Goal: Task Accomplishment & Management: Complete application form

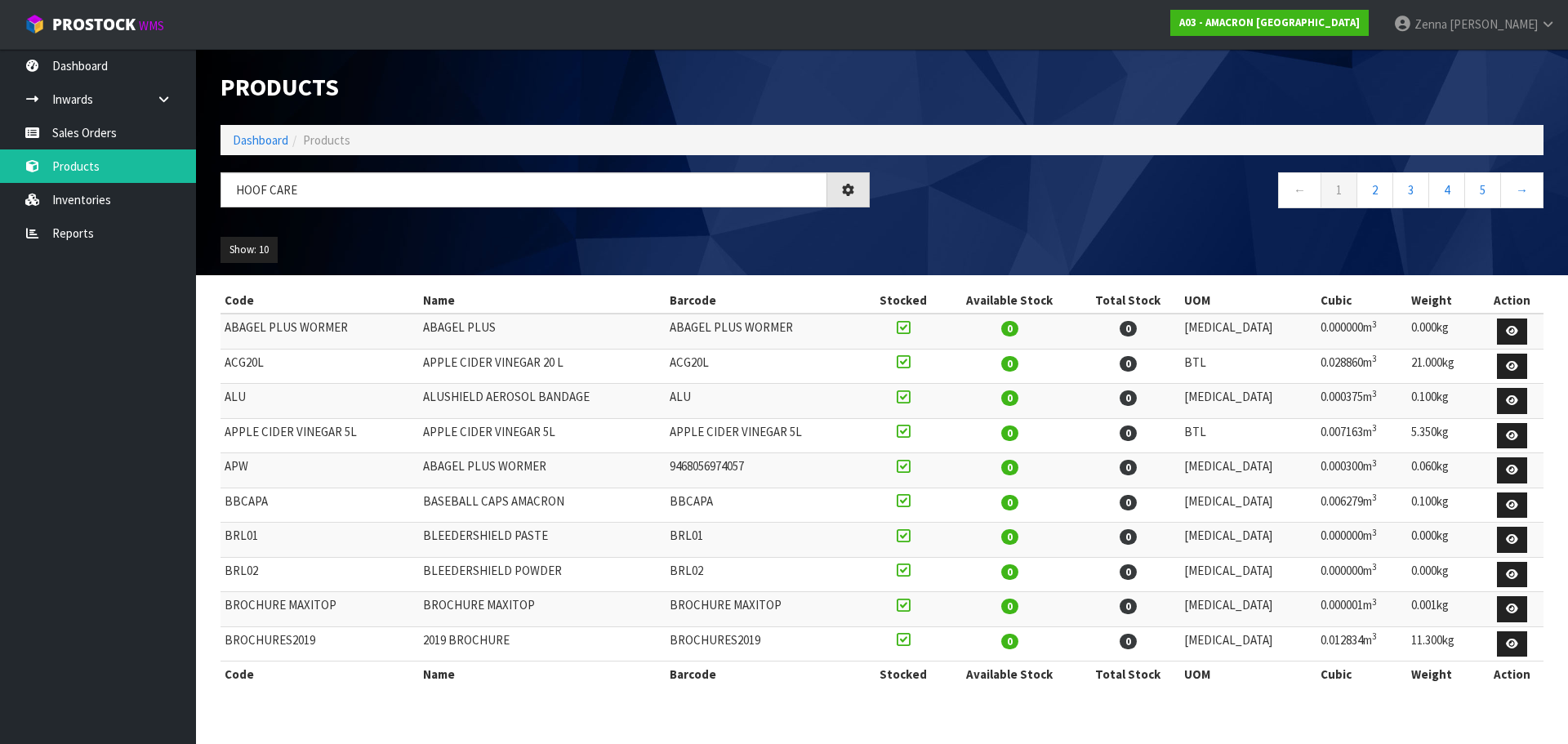
type input "HOOF CARE"
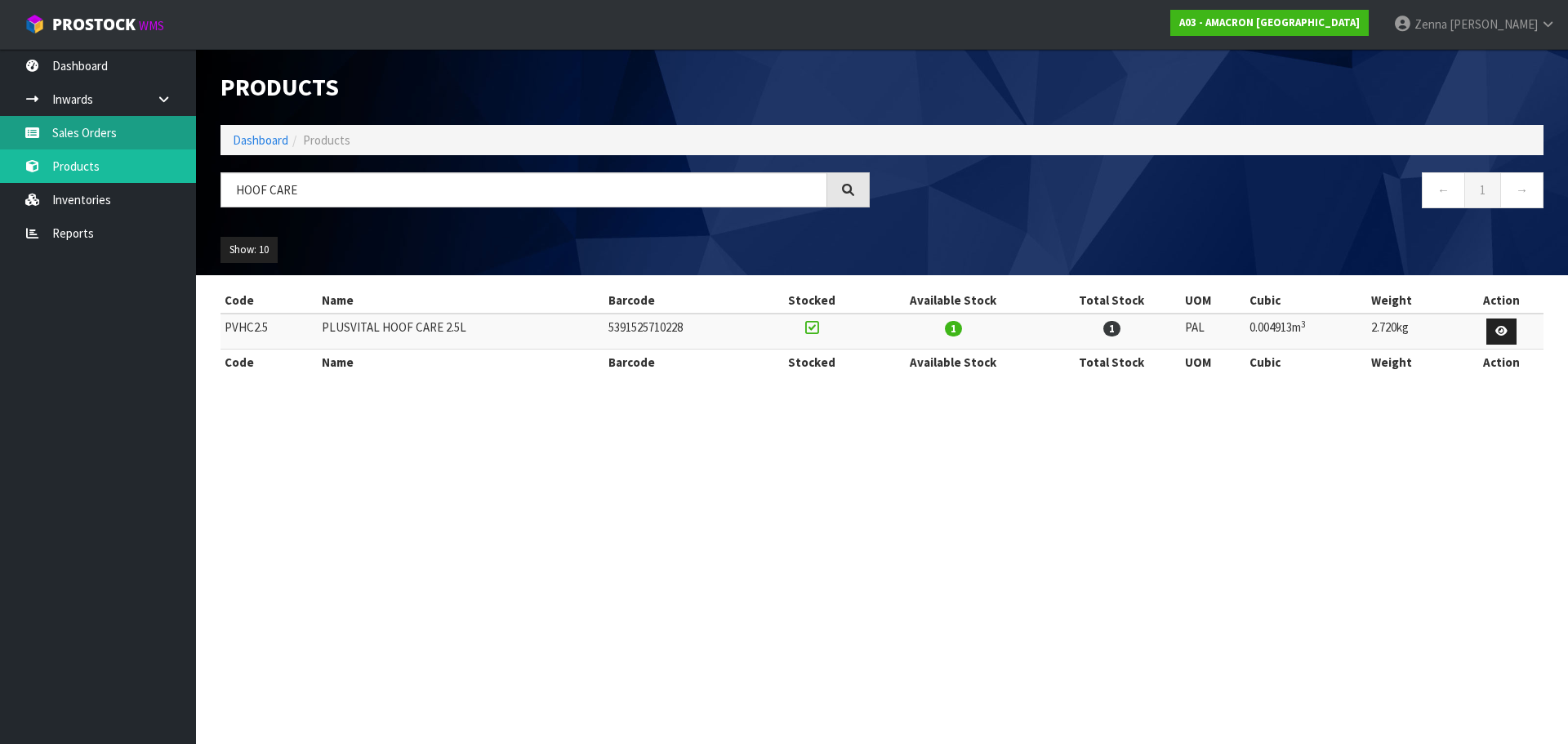
click at [69, 146] on link "Sales Orders" at bounding box center [98, 132] width 196 height 33
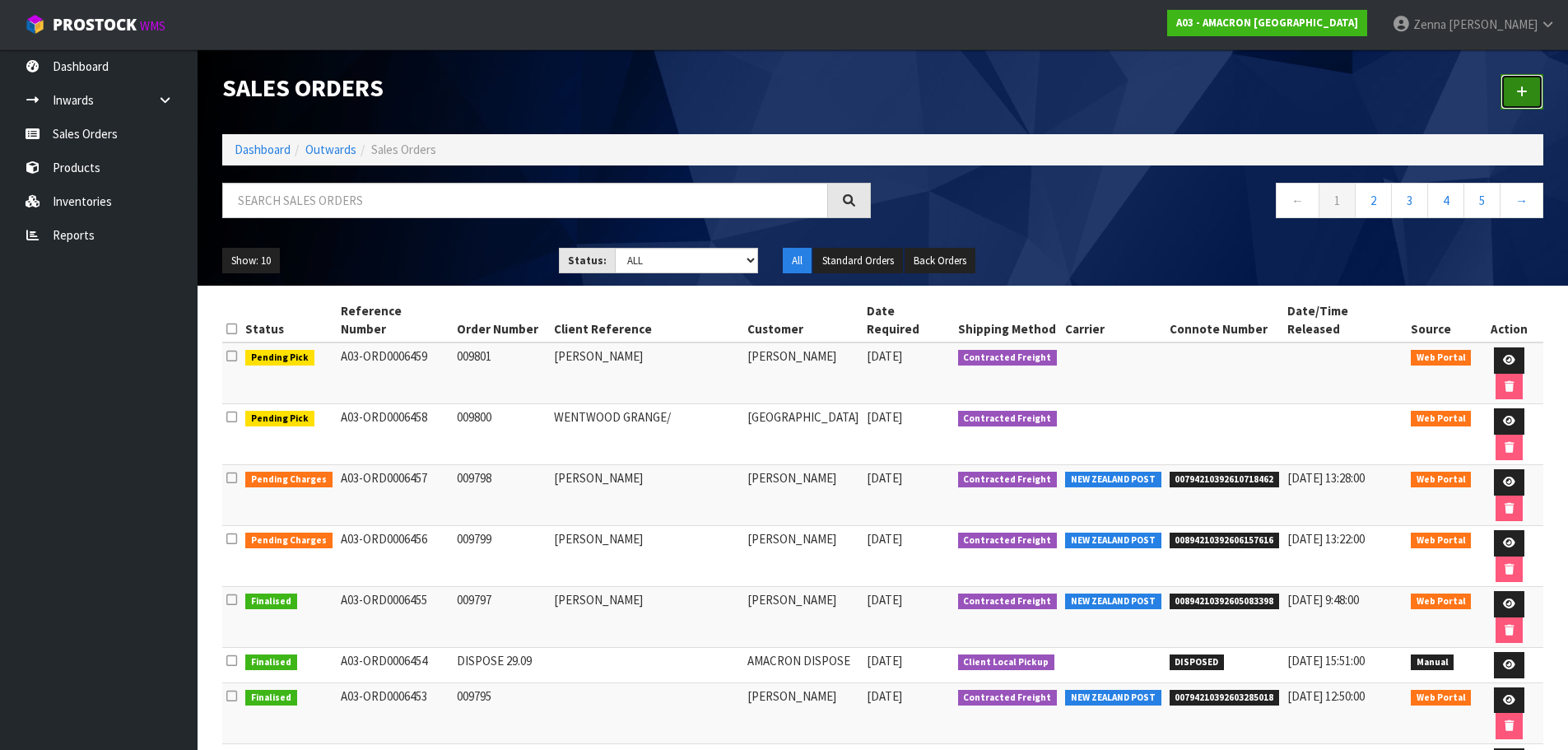
click at [1510, 82] on link at bounding box center [1523, 91] width 43 height 35
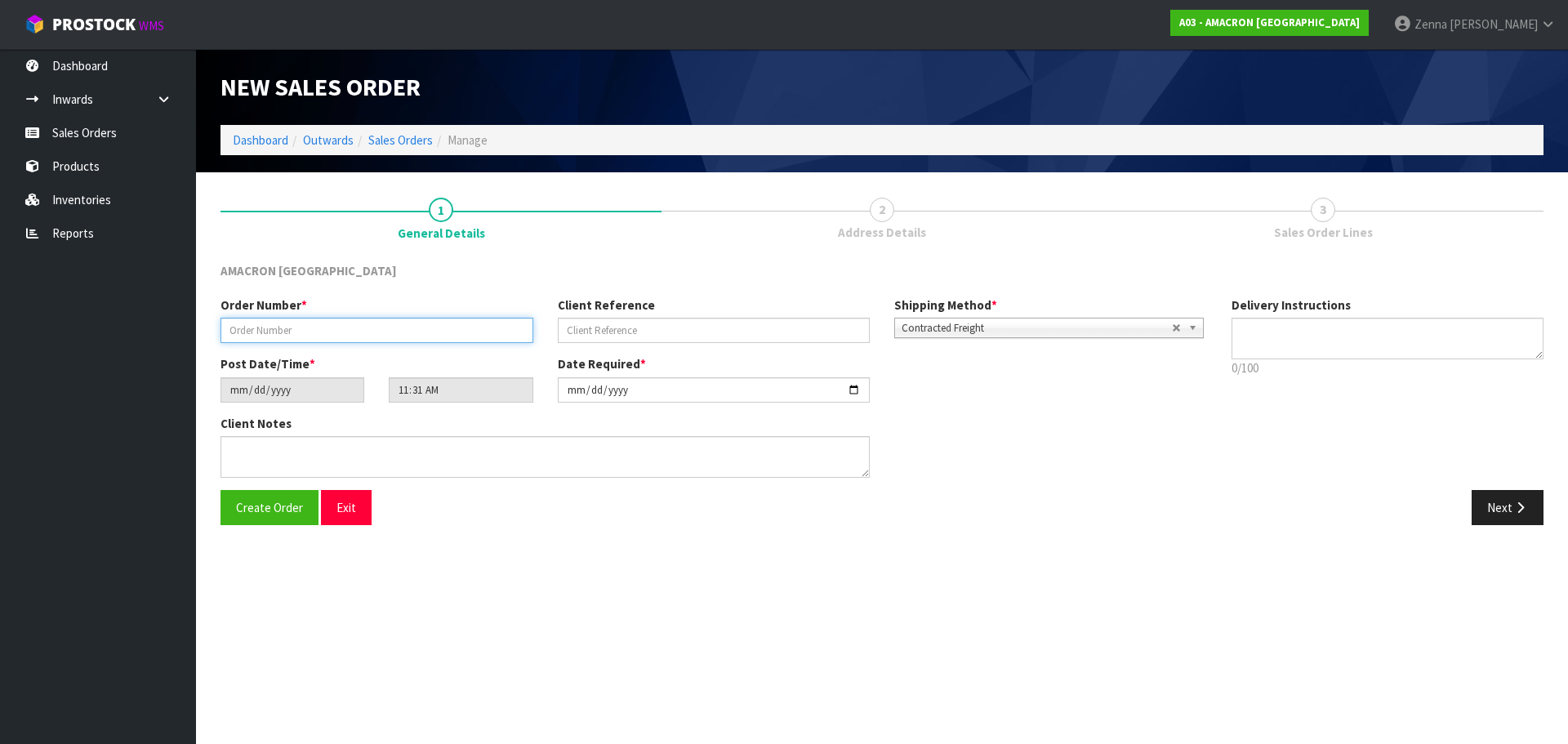
click at [374, 329] on input "text" at bounding box center [376, 330] width 312 height 26
type input "009802"
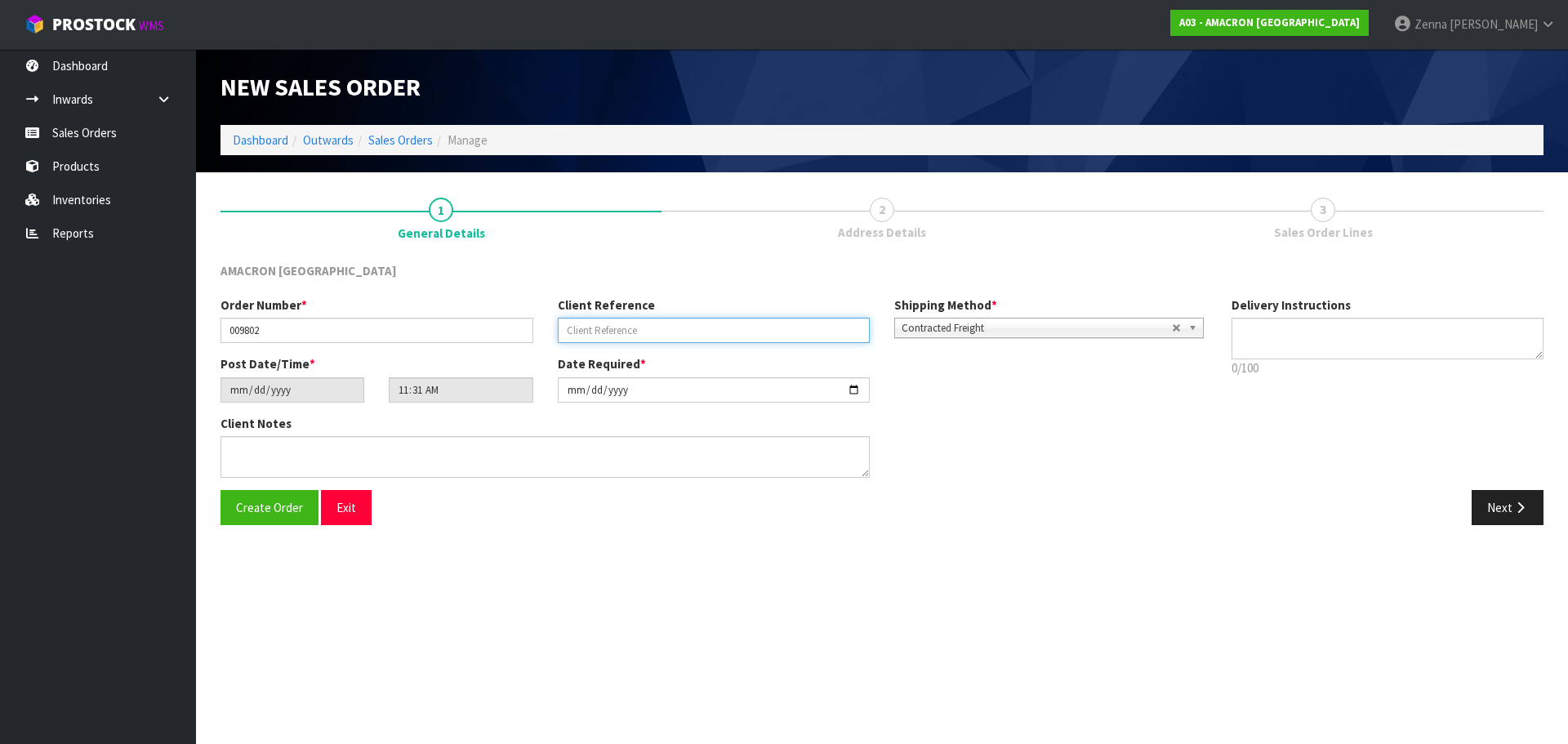
click at [605, 334] on input "text" at bounding box center [713, 330] width 312 height 26
type input "[PERSON_NAME]"
click at [1505, 514] on button "Next" at bounding box center [1507, 506] width 72 height 35
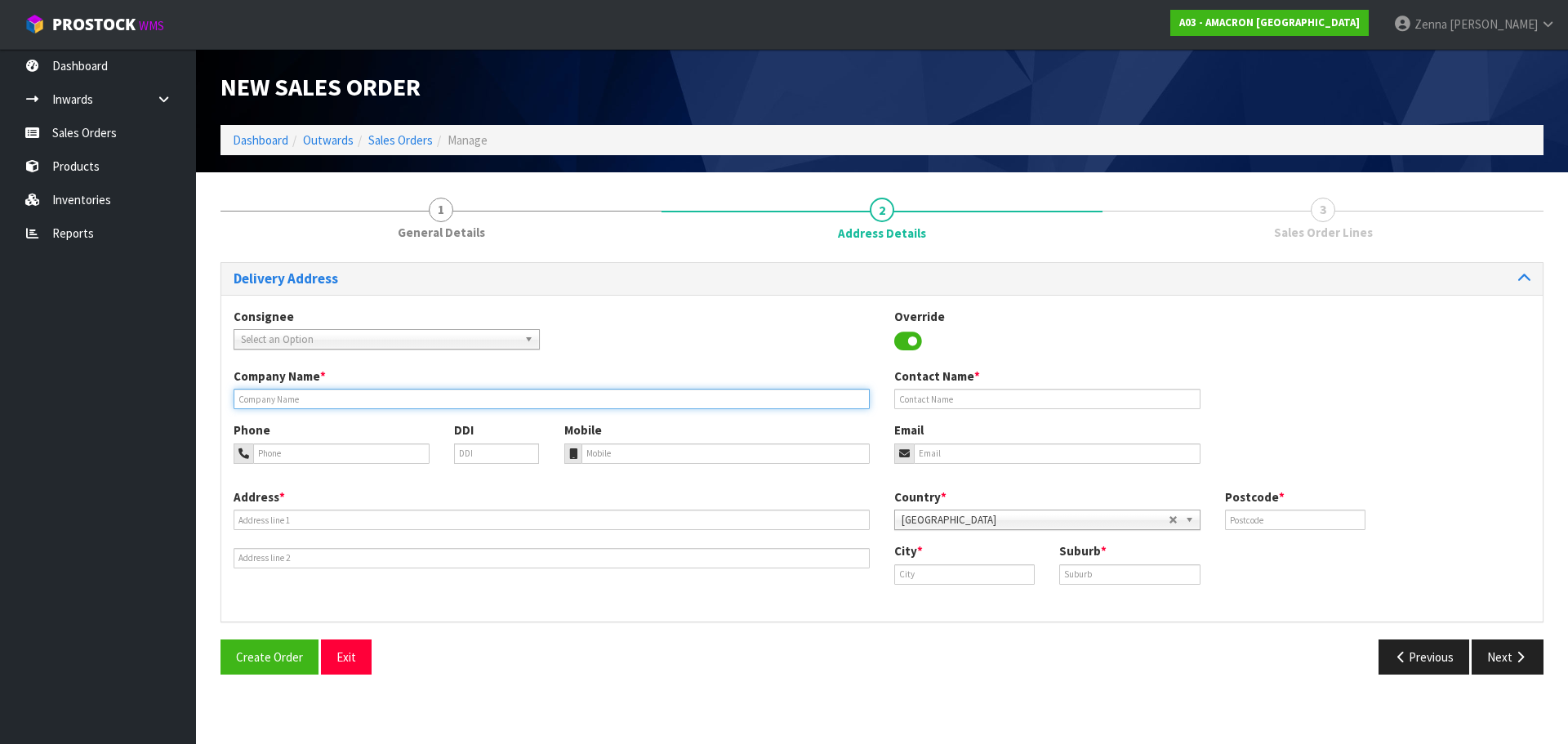
click at [369, 408] on input "text" at bounding box center [551, 399] width 636 height 20
type input "[PERSON_NAME]"
click at [362, 335] on span "Select an Option" at bounding box center [379, 339] width 277 height 20
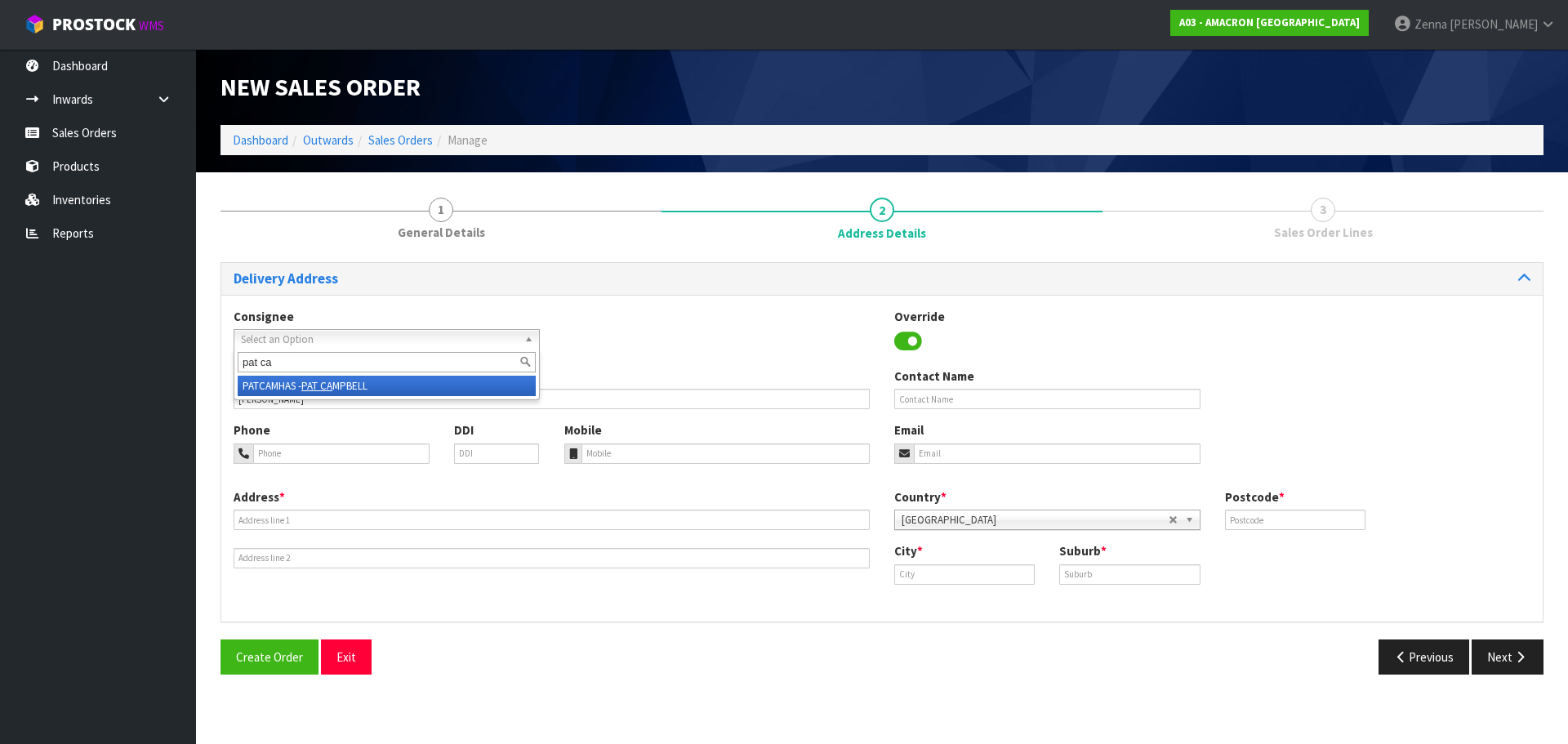
type input "pat ca"
click at [358, 390] on li "PATCAMHAS - PAT CA MPBELL" at bounding box center [386, 386] width 298 height 20
type input "[PERSON_NAME]"
type input "[STREET_ADDRESS]"
type input "4120"
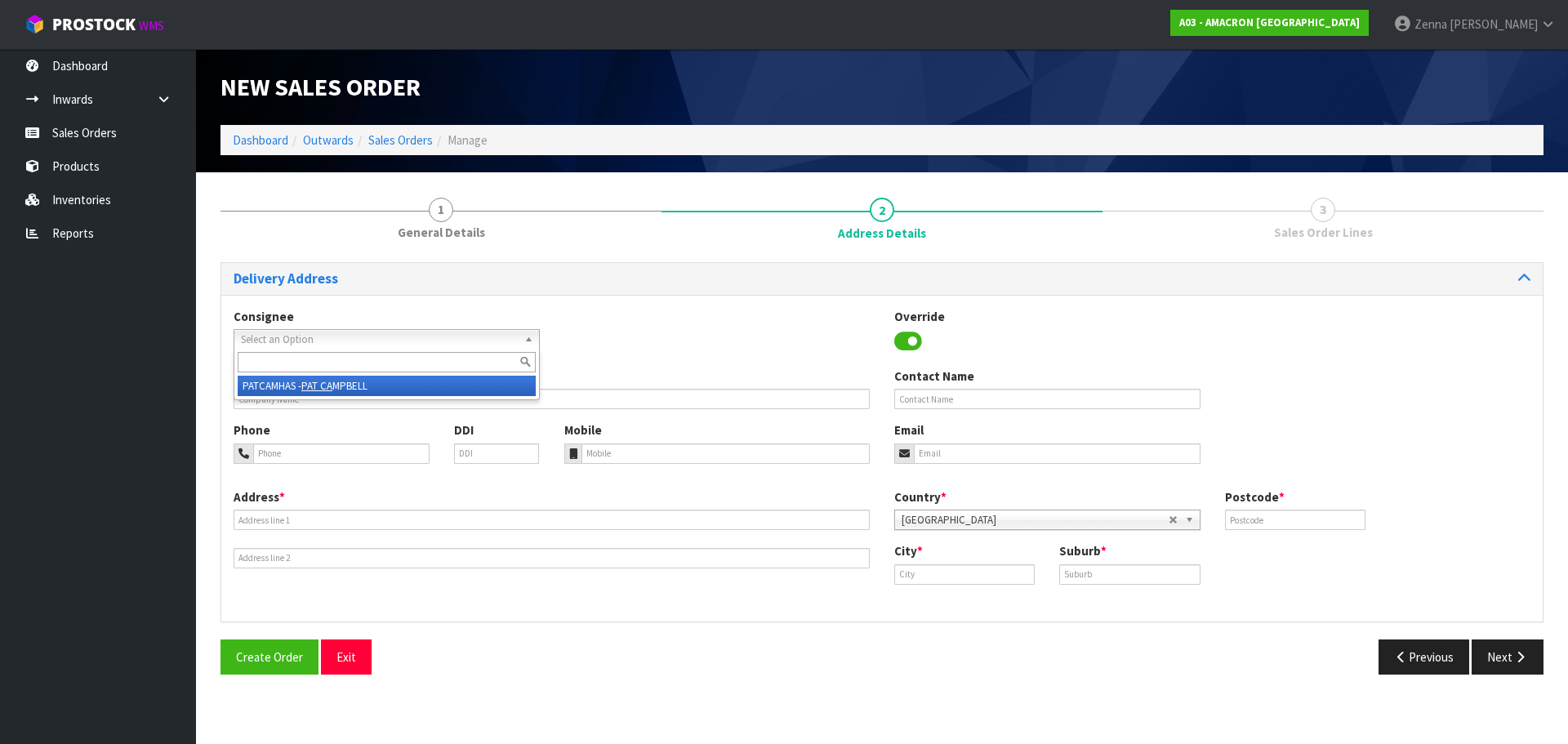
type input "HASTINGS"
type input "CAMBERLEY"
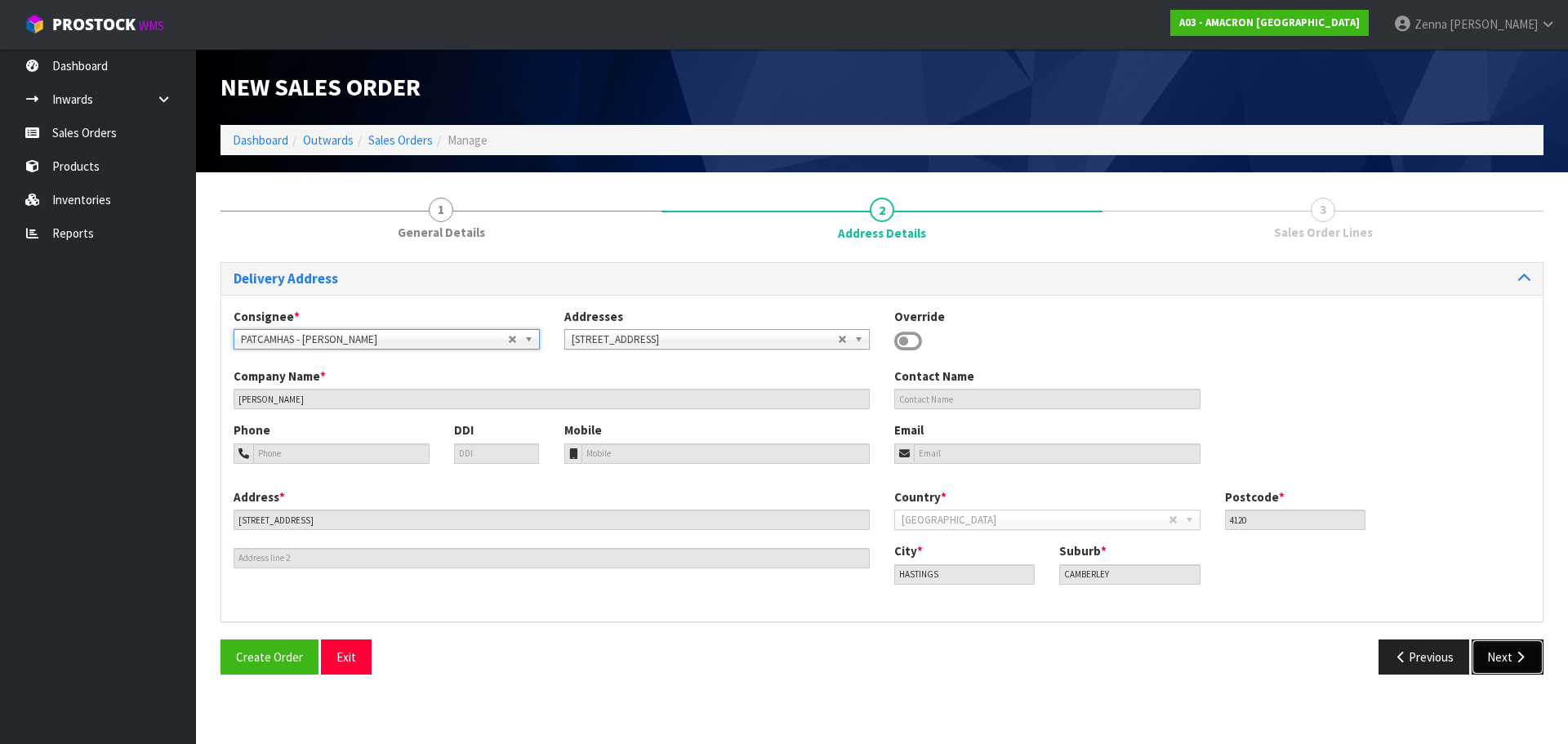
click at [1493, 650] on button "Next" at bounding box center [1507, 656] width 72 height 35
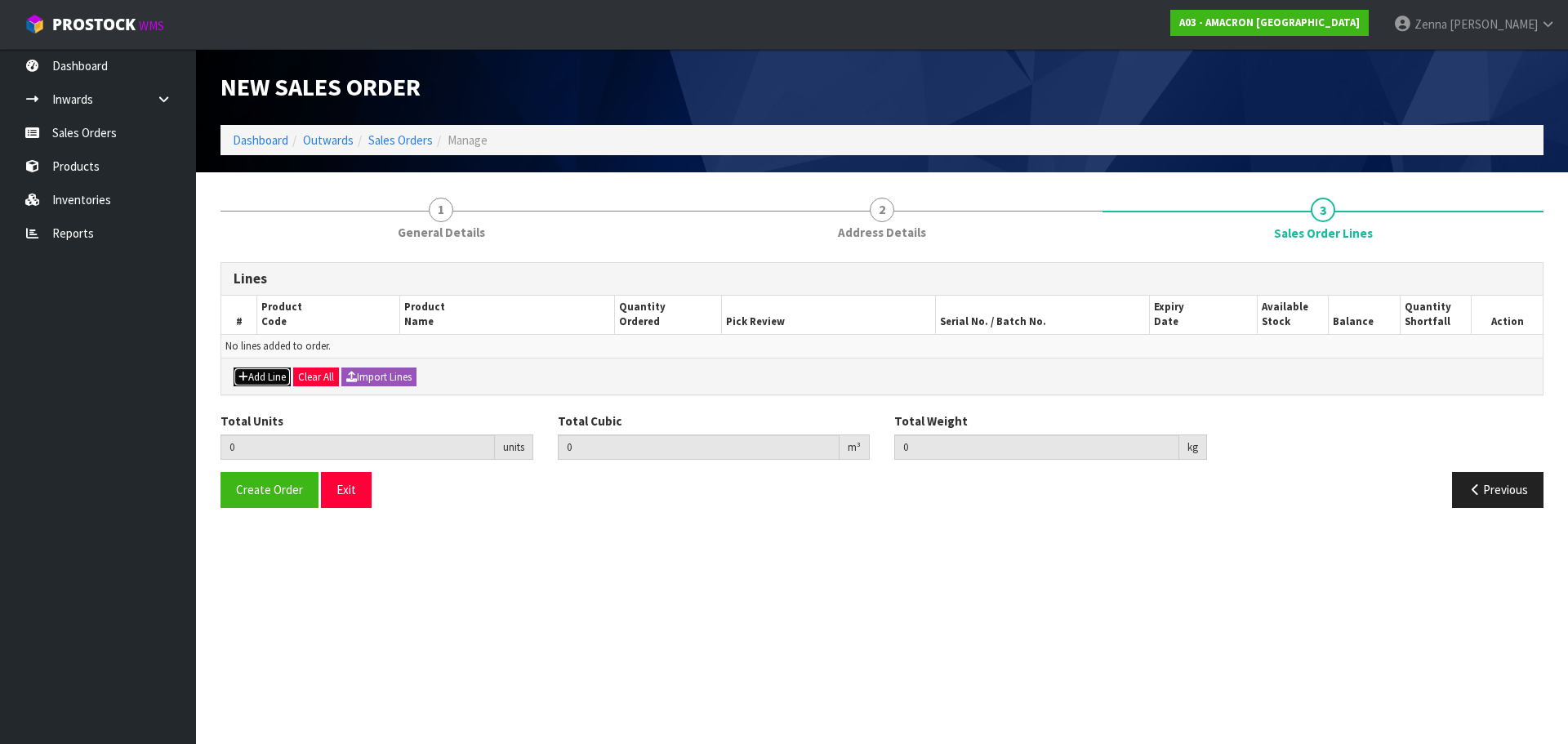
click at [248, 370] on button "Add Line" at bounding box center [261, 377] width 57 height 20
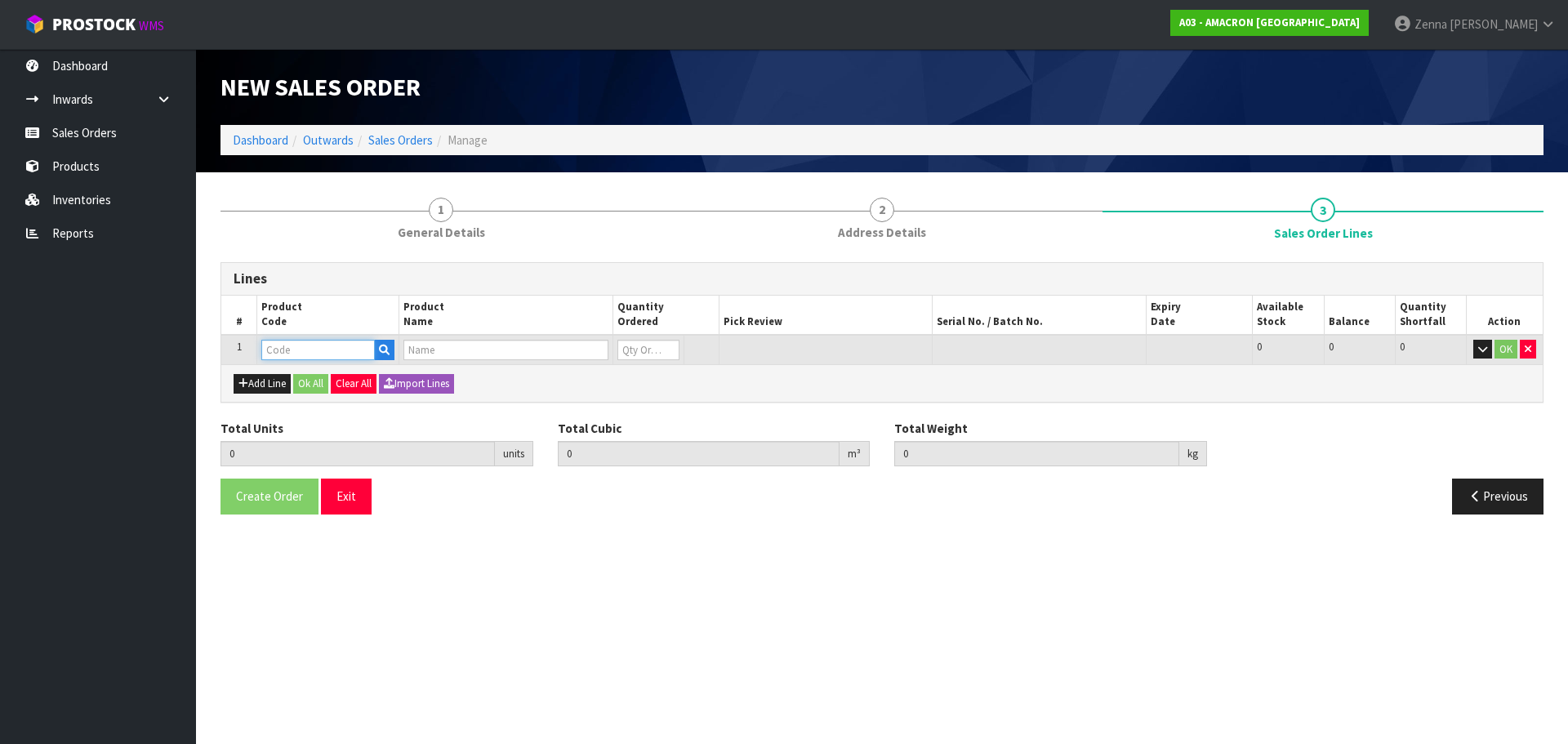
click at [327, 352] on input "text" at bounding box center [318, 350] width 113 height 20
type input "KUR01"
type input "0.000000"
type input "0.000"
type input "KURASYN 360X 1LT"
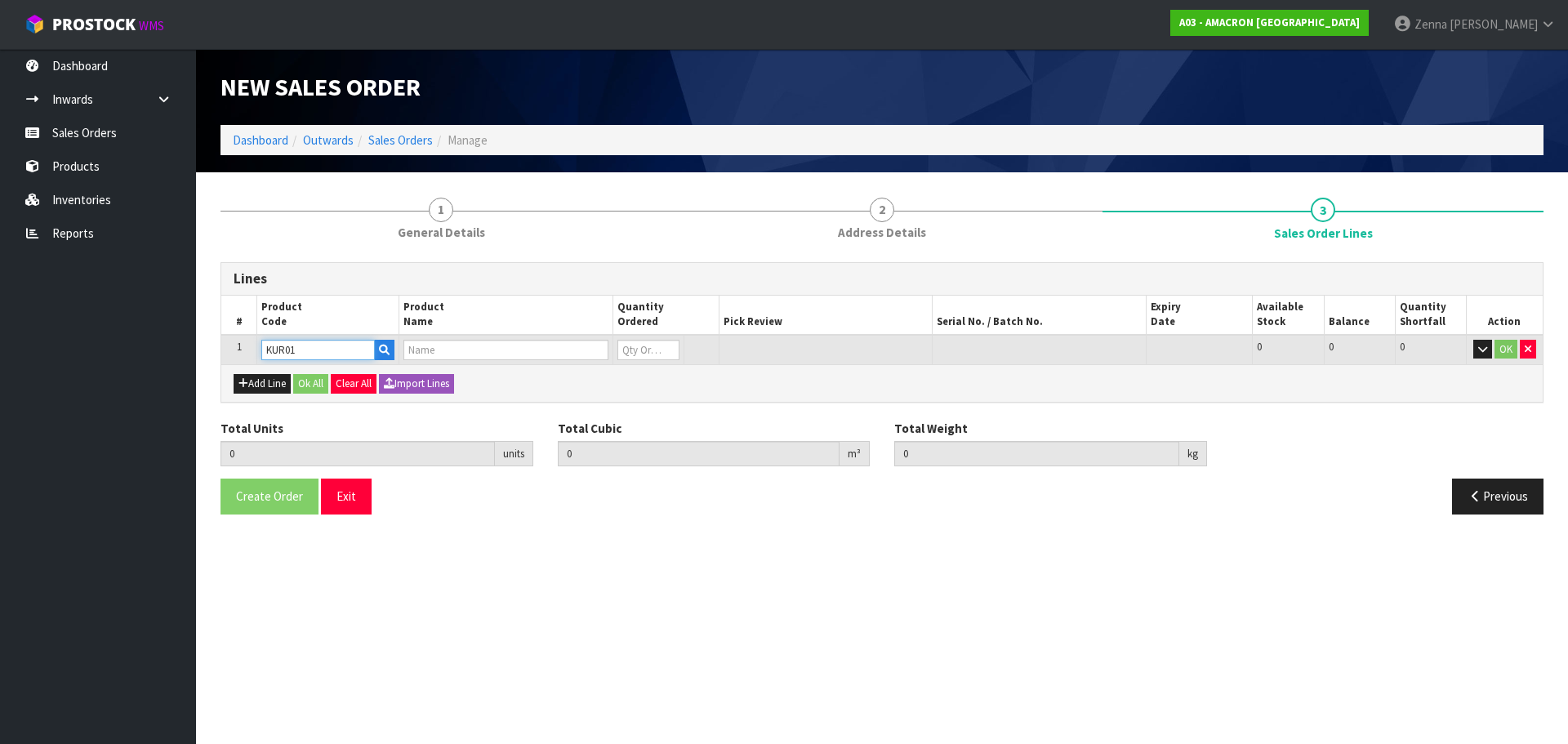
type input "0"
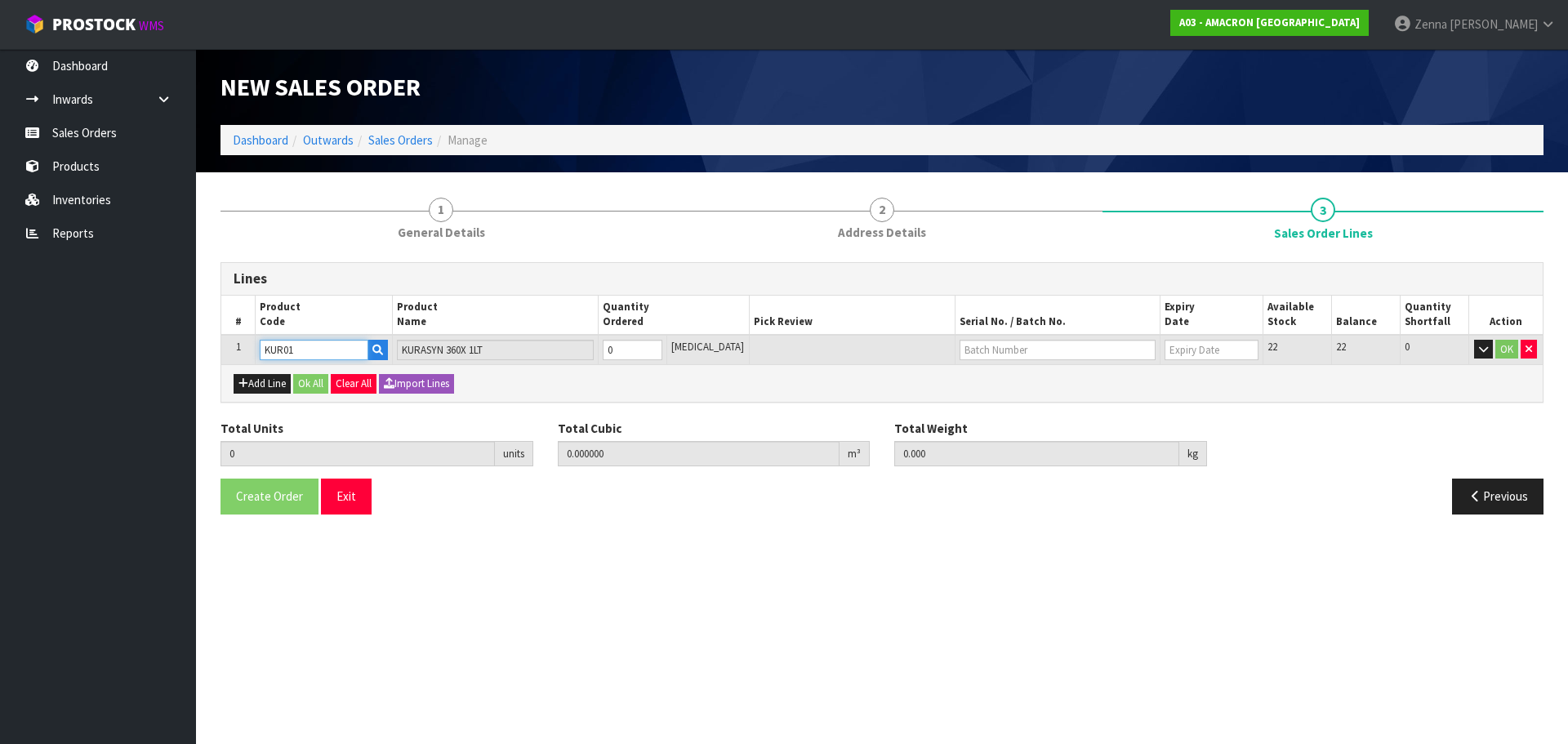
type input "KUR01"
type input "1"
type input "0.002457"
type input "1.3"
type input "1"
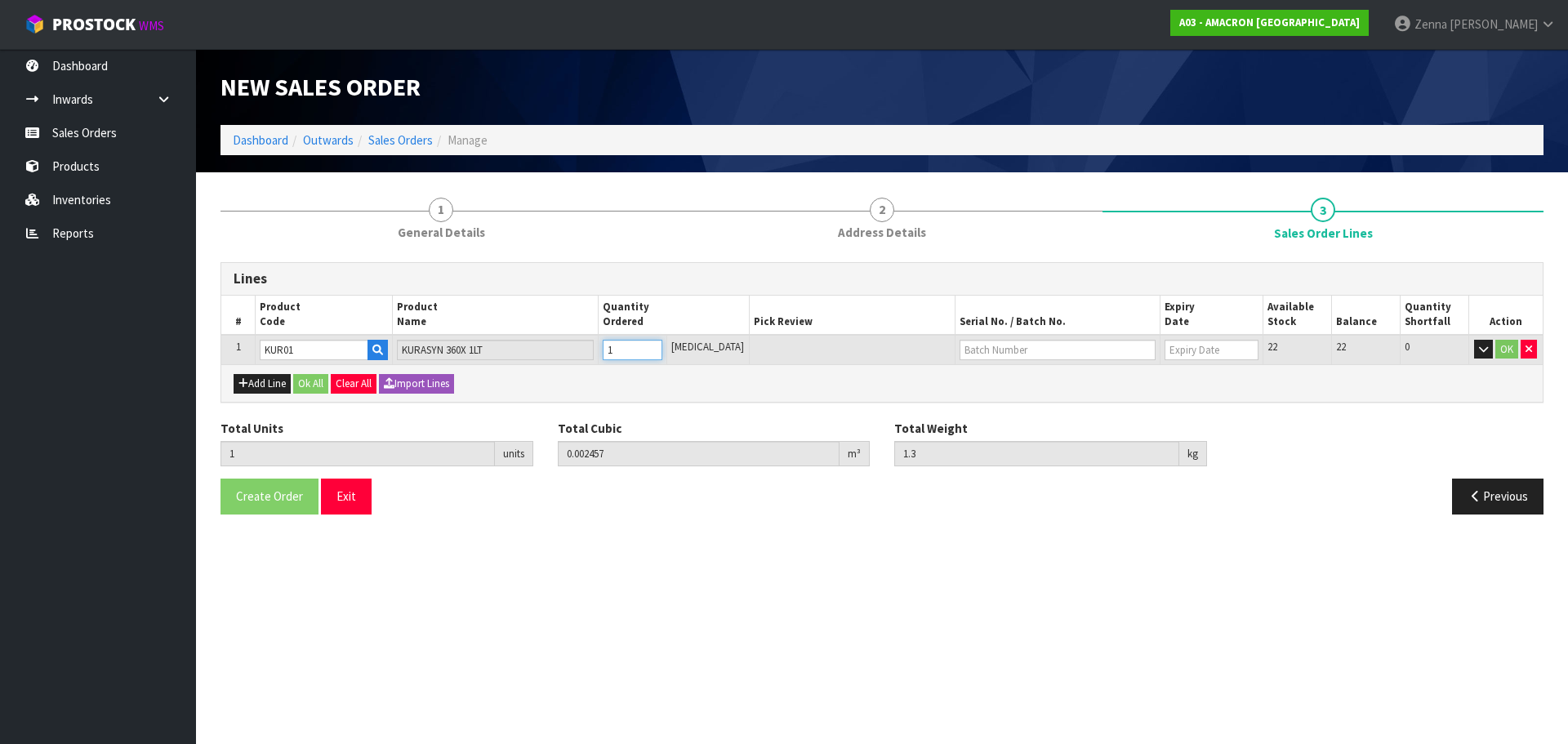
click at [662, 349] on input "1" at bounding box center [632, 350] width 60 height 20
click at [1078, 352] on input "text" at bounding box center [1057, 350] width 197 height 20
click at [1011, 375] on link "240835" at bounding box center [1003, 378] width 129 height 22
type input "240835"
type input "[DATE]"
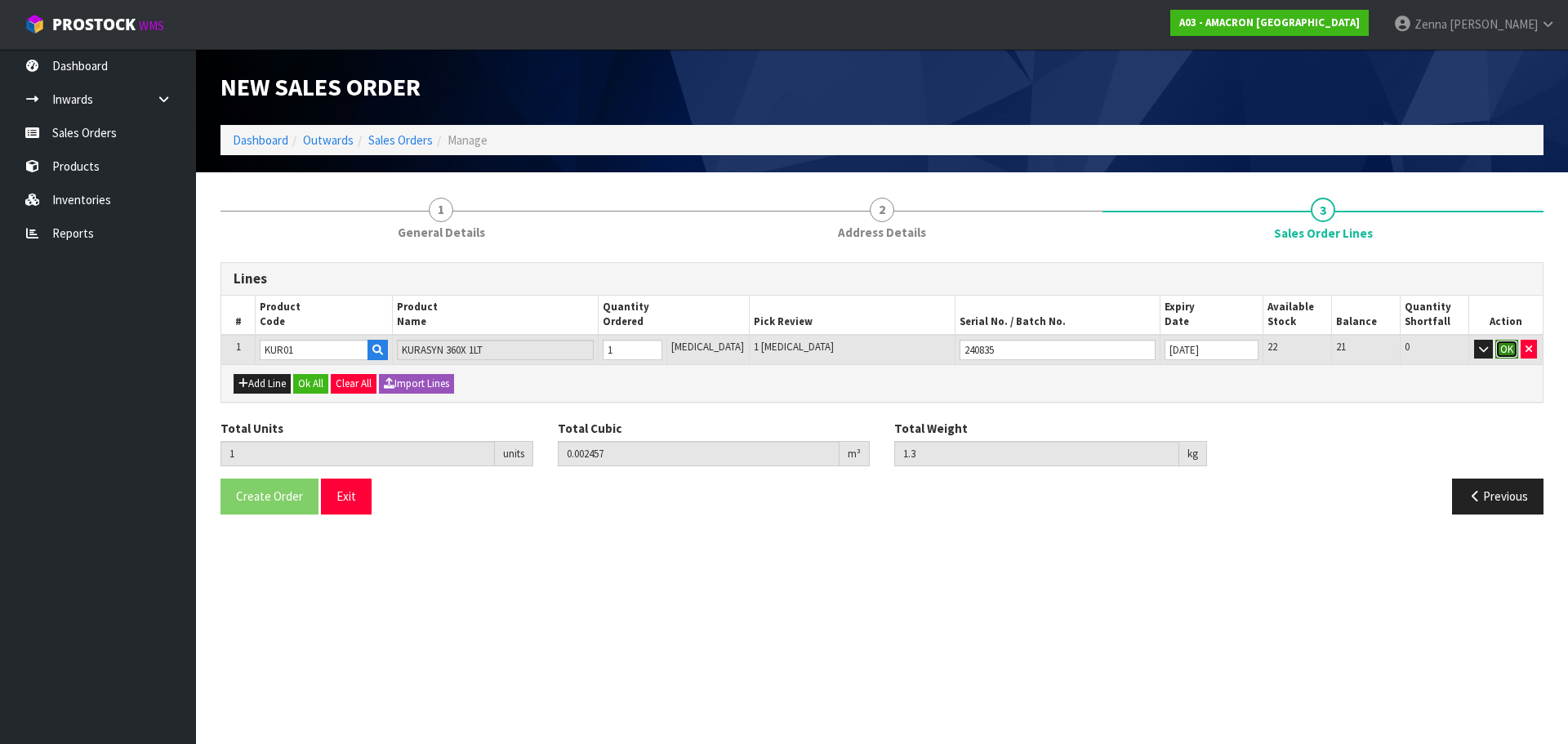
click at [1503, 354] on button "OK" at bounding box center [1506, 349] width 23 height 20
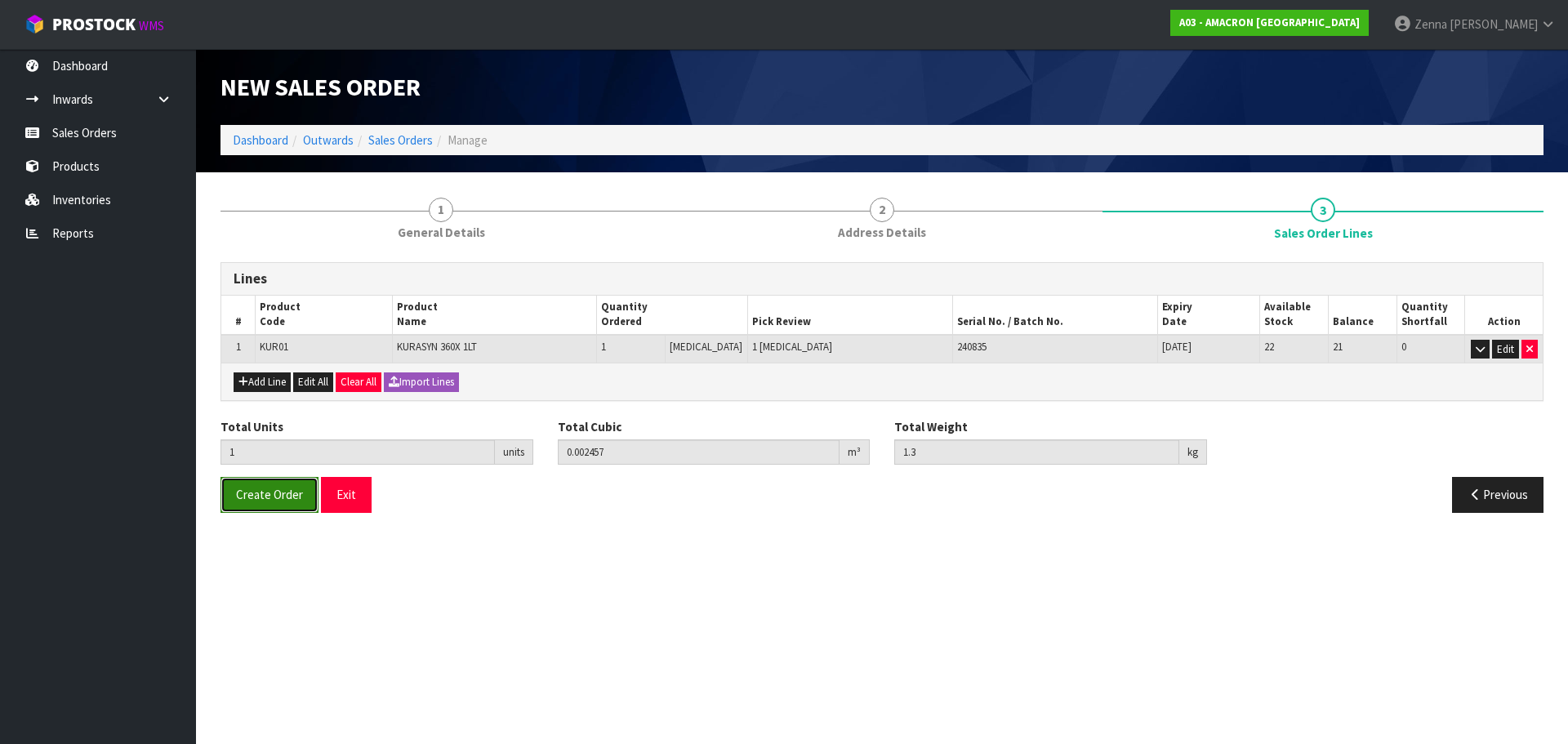
click at [282, 490] on span "Create Order" at bounding box center [269, 495] width 67 height 15
